Goal: Task Accomplishment & Management: Manage account settings

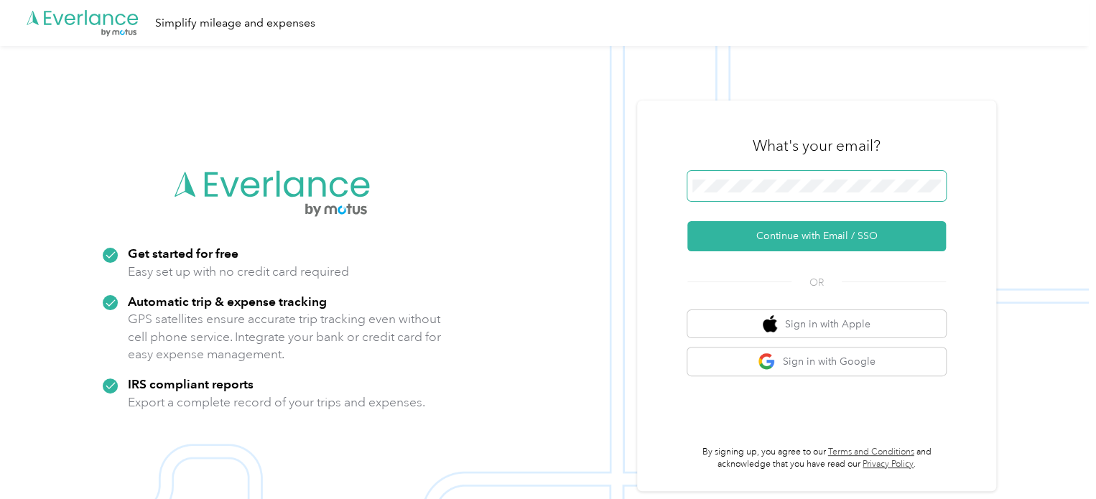
click at [773, 178] on span at bounding box center [816, 186] width 258 height 30
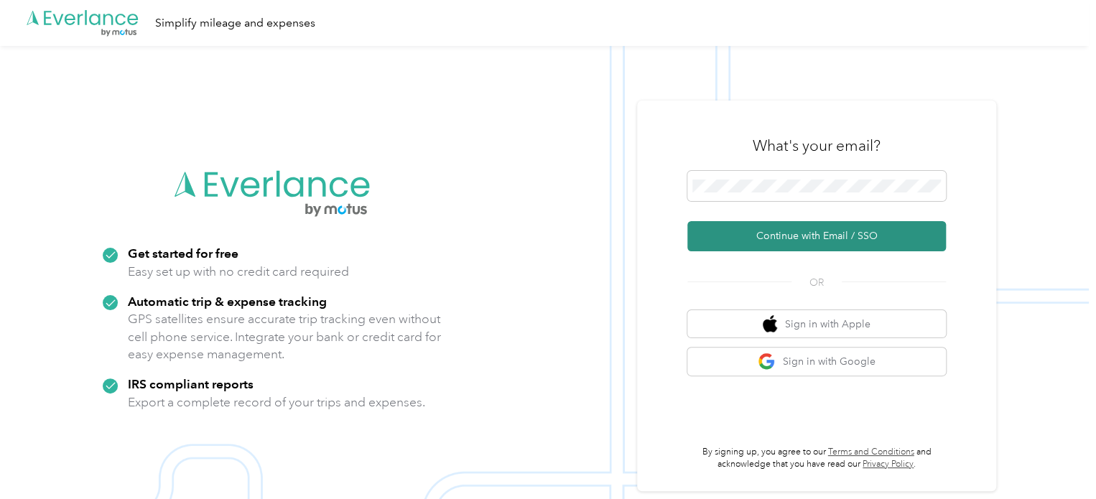
click at [800, 233] on button "Continue with Email / SSO" at bounding box center [816, 236] width 258 height 30
click at [804, 239] on button "Continue with Email / SSO" at bounding box center [816, 236] width 258 height 30
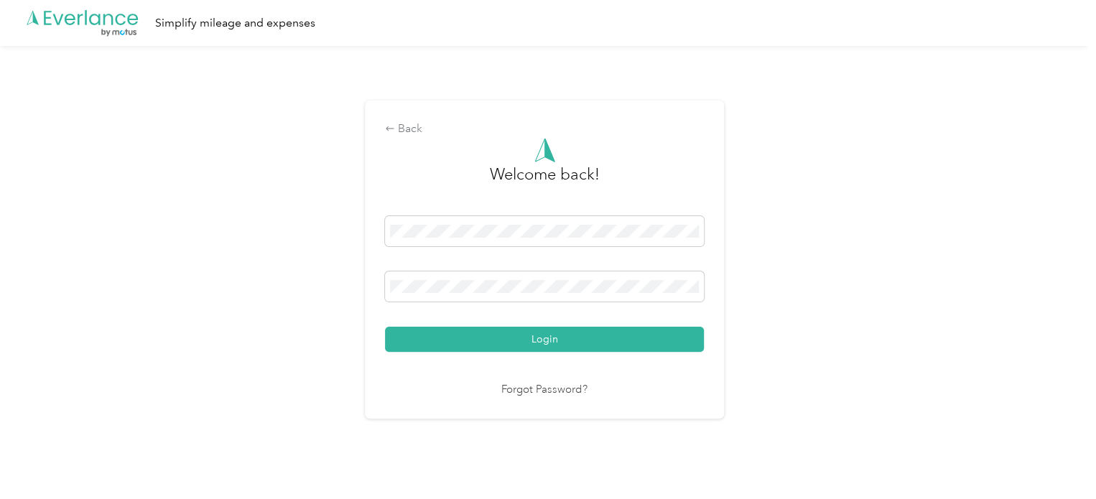
click at [543, 340] on button "Login" at bounding box center [544, 339] width 319 height 25
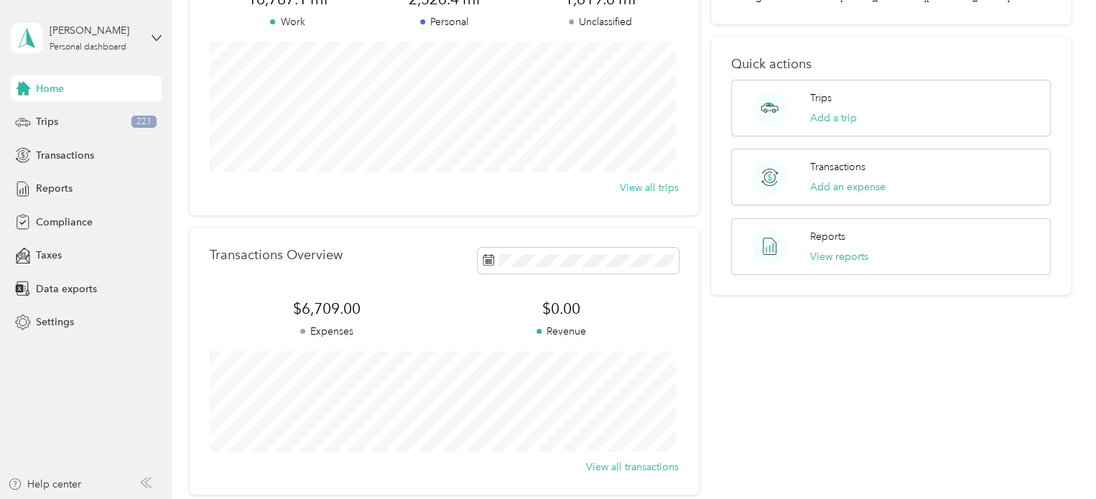
scroll to position [215, 0]
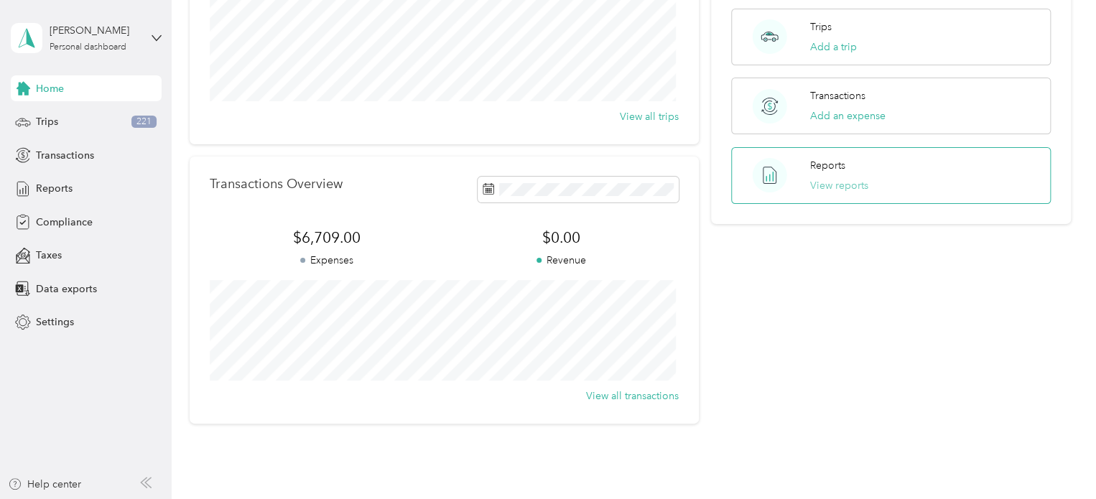
click at [835, 178] on button "View reports" at bounding box center [839, 185] width 58 height 15
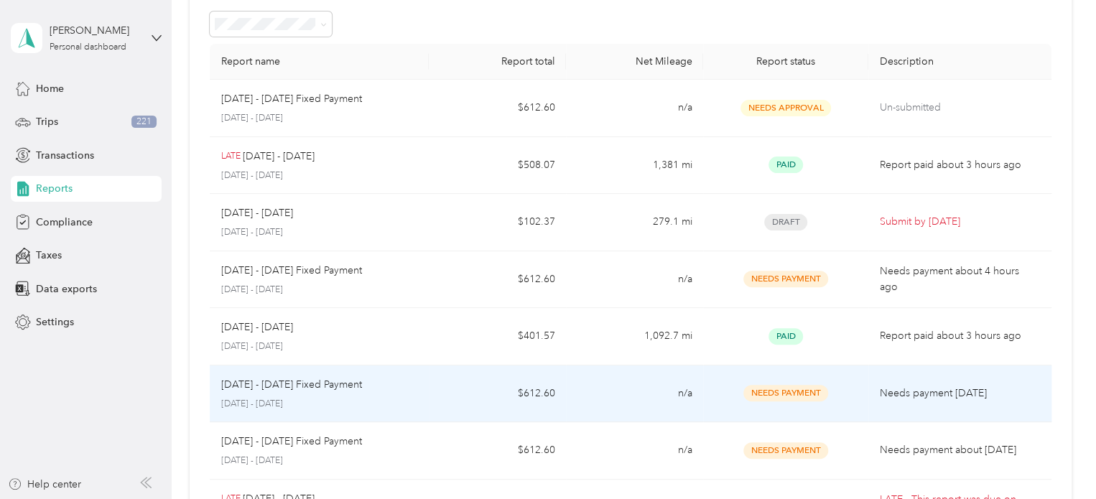
scroll to position [144, 0]
